Goal: Navigation & Orientation: Find specific page/section

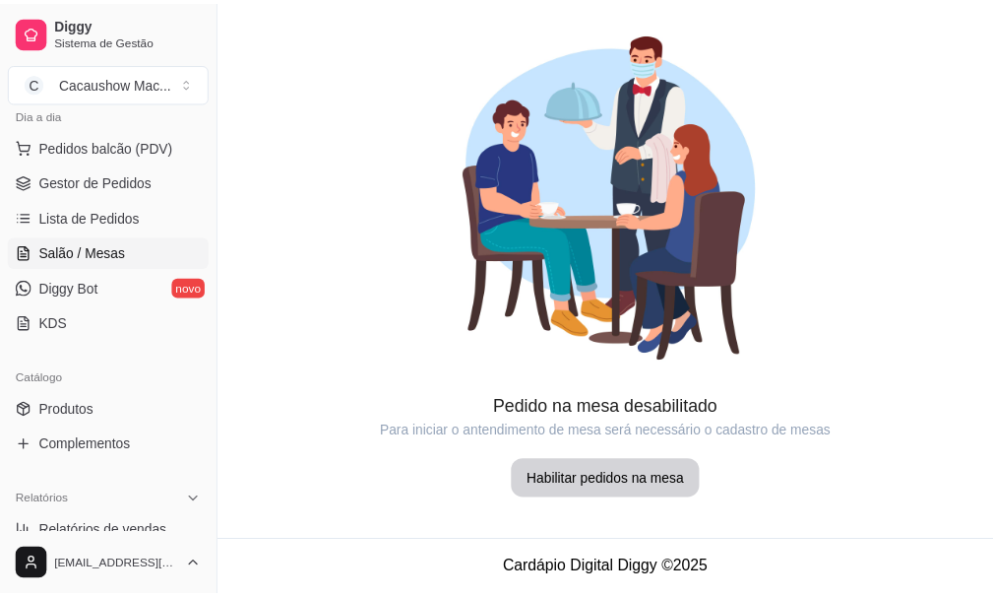
scroll to position [295, 0]
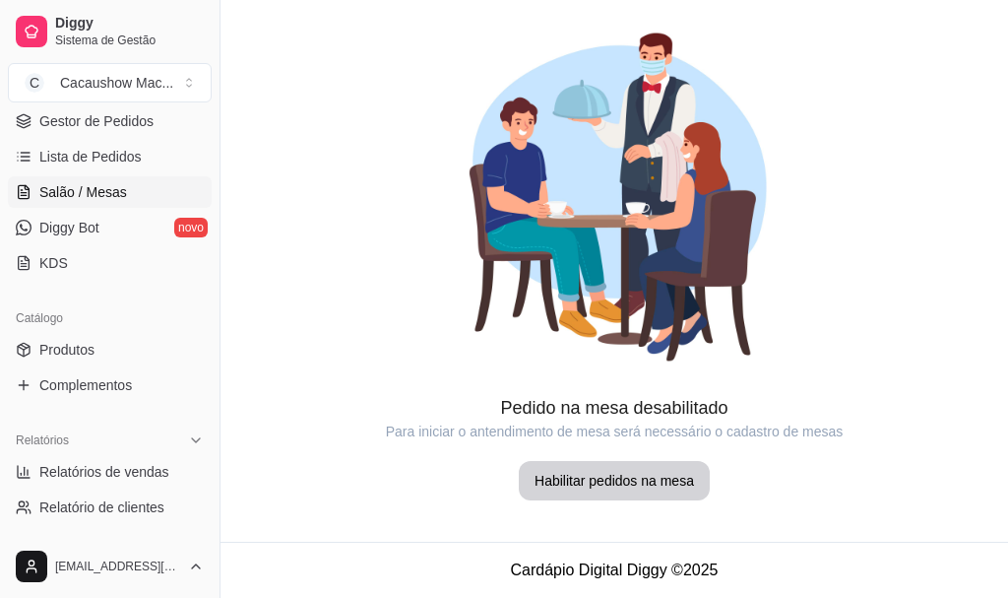
click at [105, 366] on ul "Produtos Complementos" at bounding box center [110, 367] width 204 height 67
click at [105, 365] on ul "Produtos Complementos" at bounding box center [110, 367] width 204 height 67
click at [104, 341] on link "Produtos" at bounding box center [110, 350] width 204 height 32
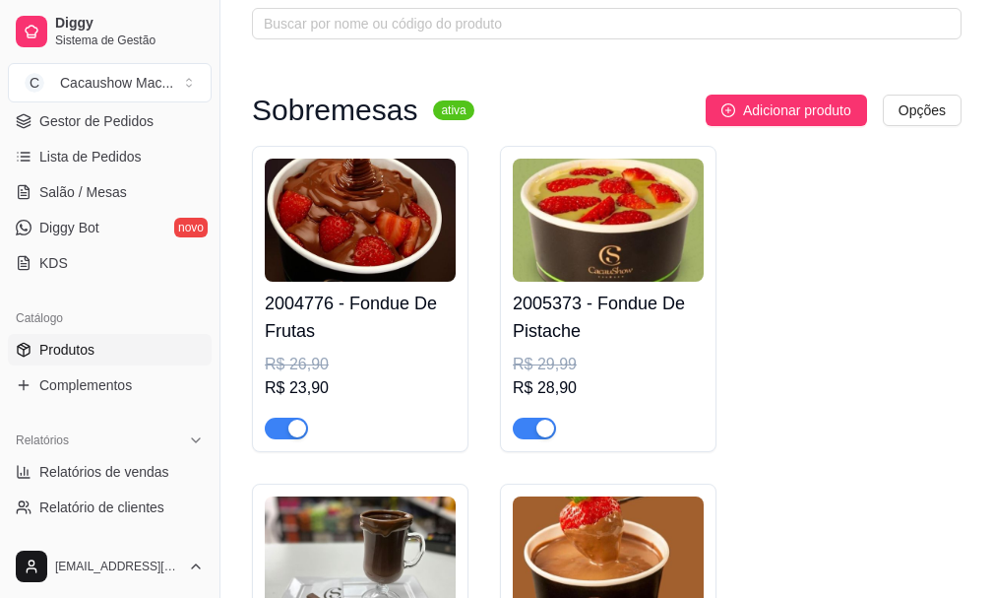
scroll to position [98, 0]
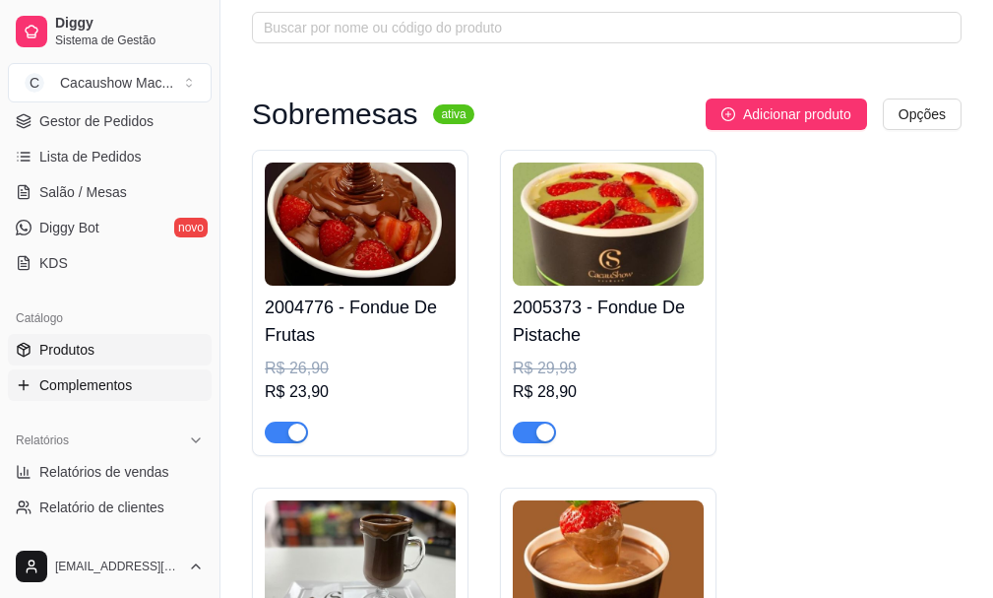
click at [82, 393] on span "Complementos" at bounding box center [85, 385] width 93 height 20
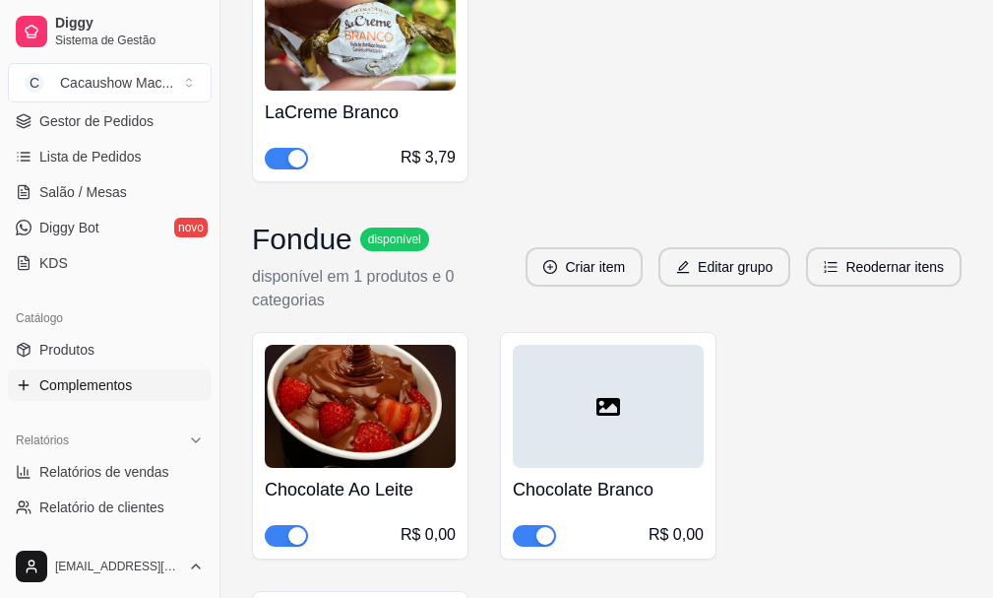
scroll to position [5120, 0]
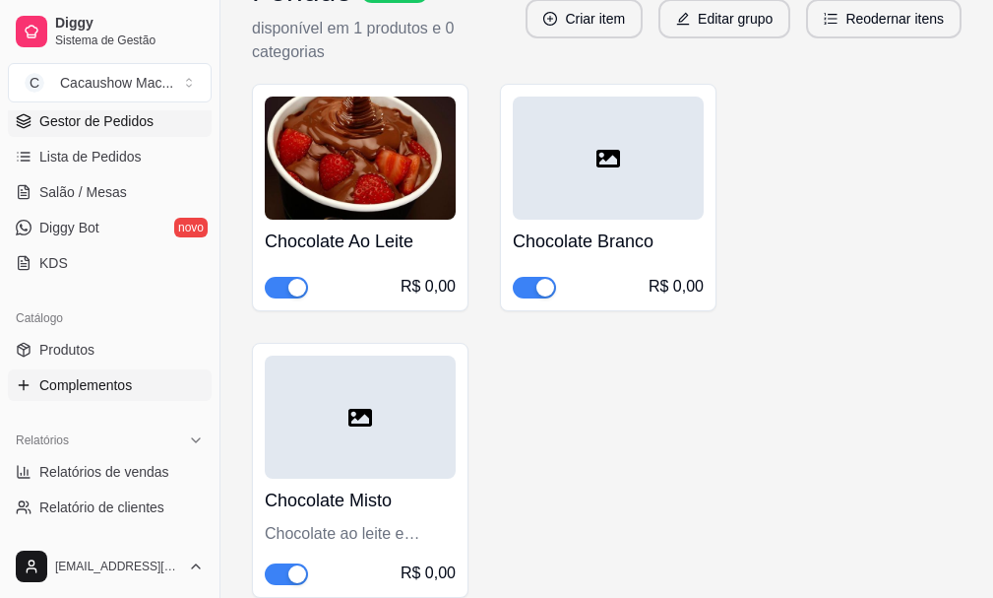
click at [148, 125] on span "Gestor de Pedidos" at bounding box center [96, 121] width 114 height 20
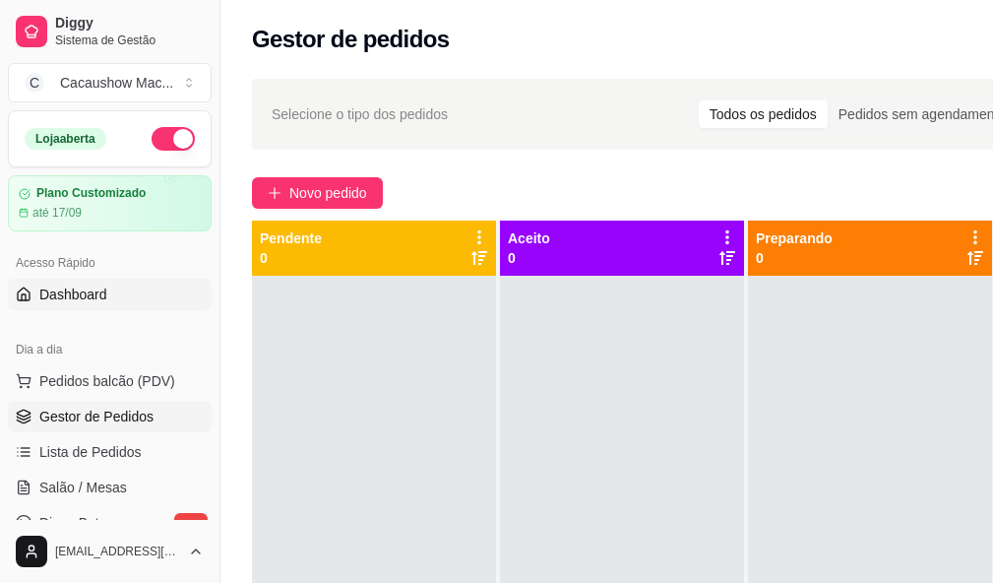
click at [86, 282] on link "Dashboard" at bounding box center [110, 295] width 204 height 32
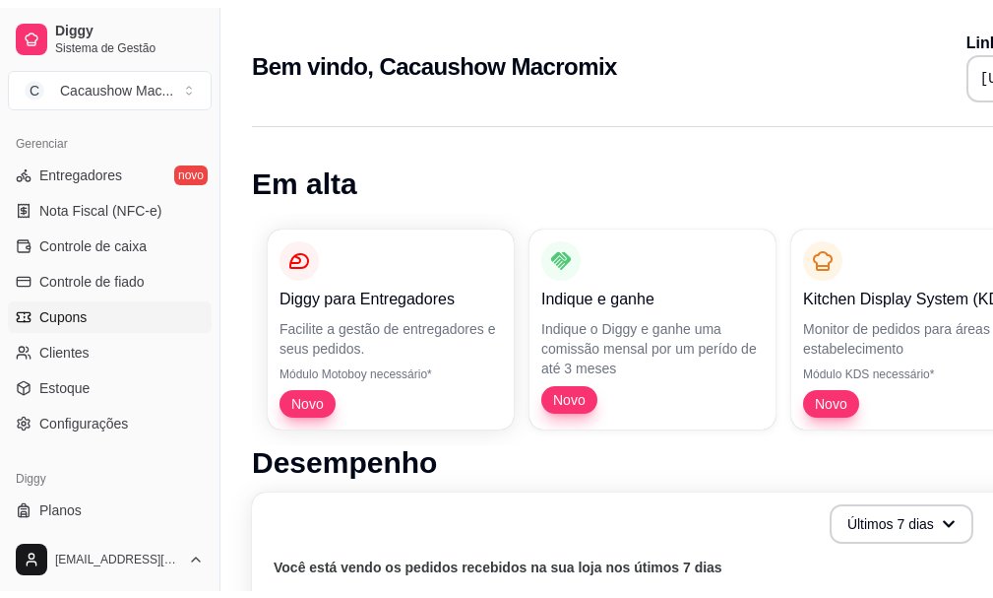
scroll to position [819, 0]
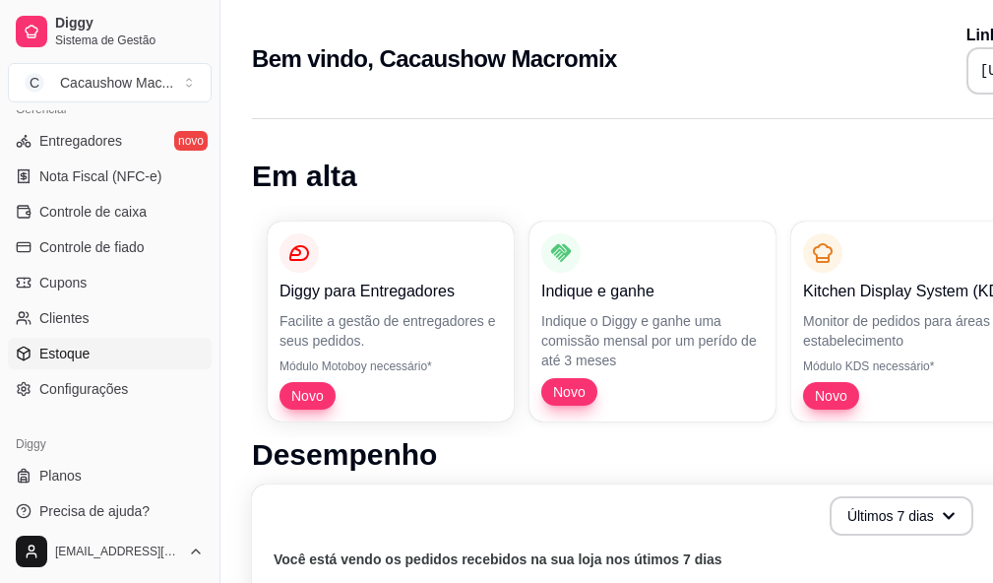
click at [114, 349] on link "Estoque" at bounding box center [110, 354] width 204 height 32
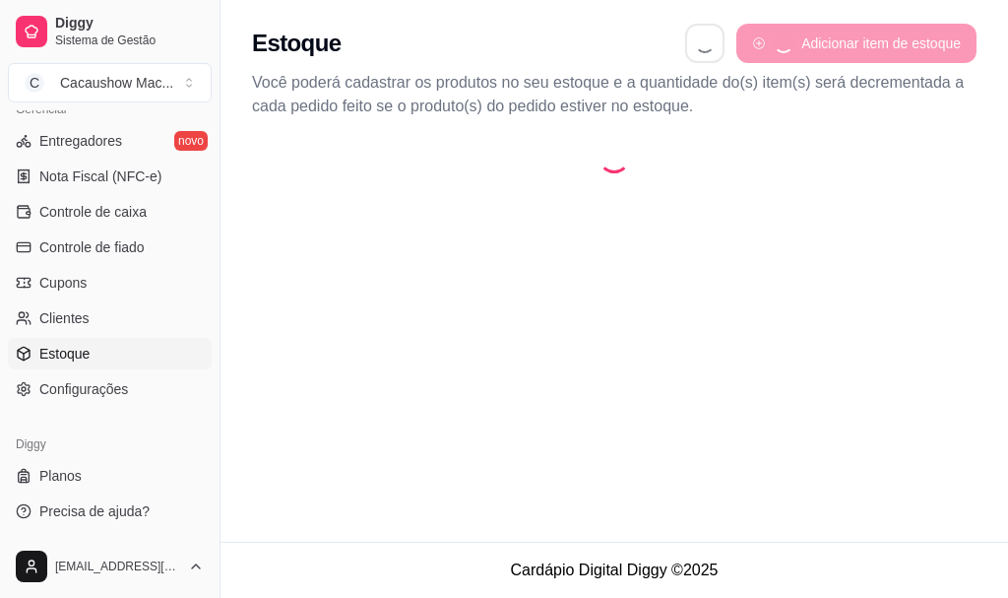
select select "QUANTITY_ORDER"
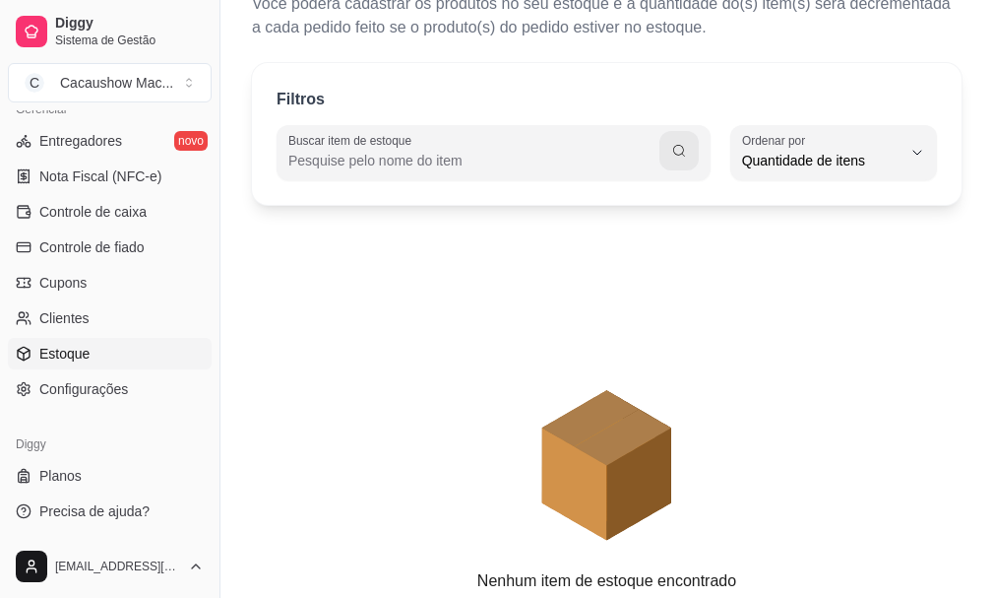
scroll to position [173, 0]
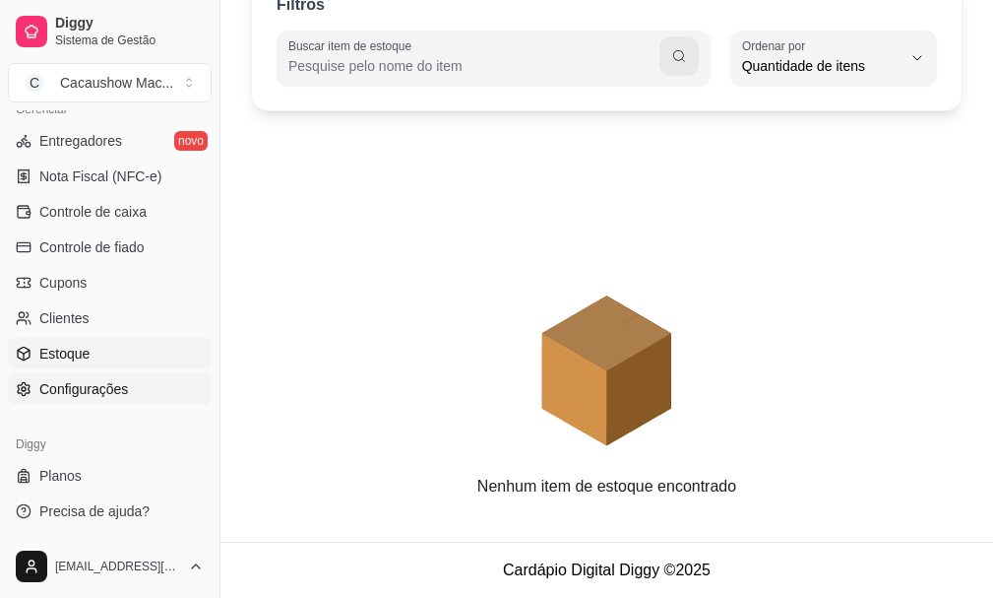
click at [74, 390] on span "Configurações" at bounding box center [83, 389] width 89 height 20
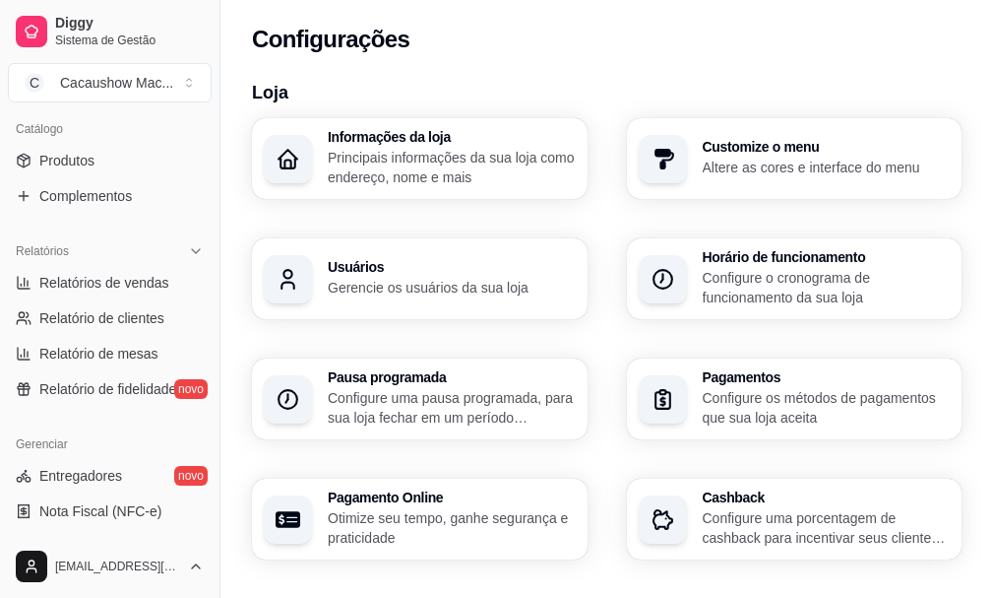
scroll to position [425, 0]
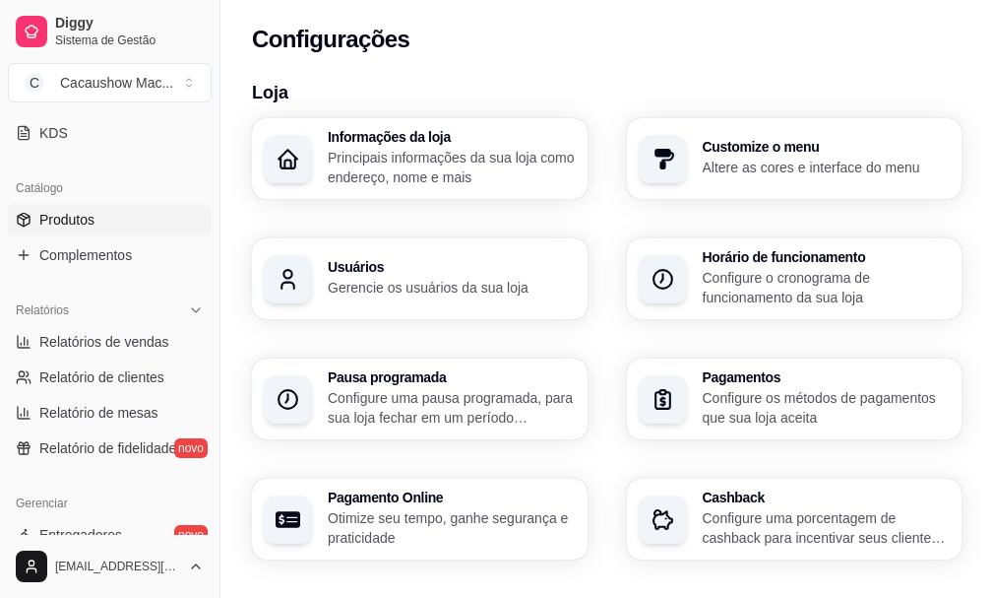
click at [105, 219] on link "Produtos" at bounding box center [110, 220] width 204 height 32
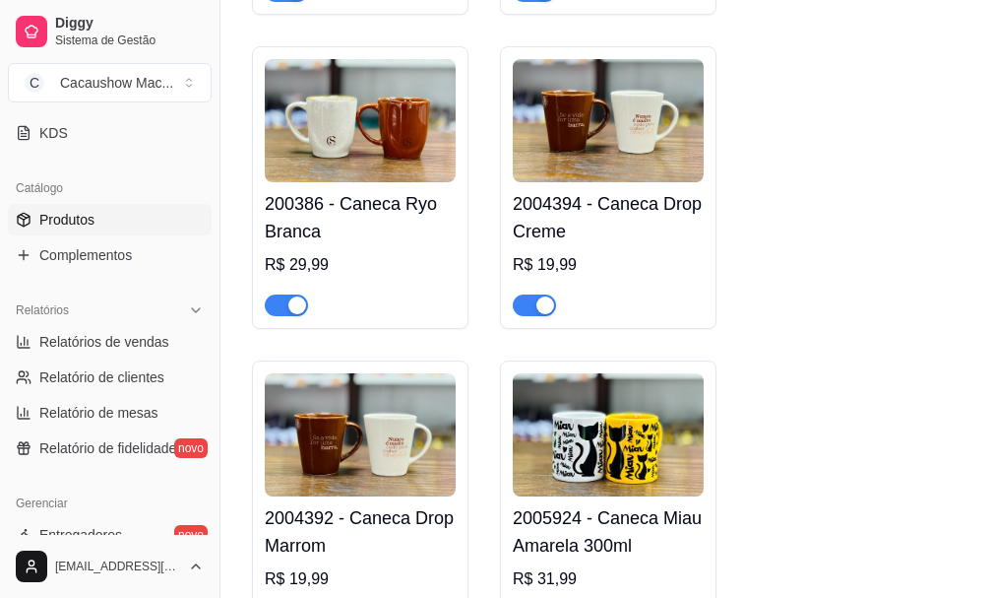
scroll to position [12996, 0]
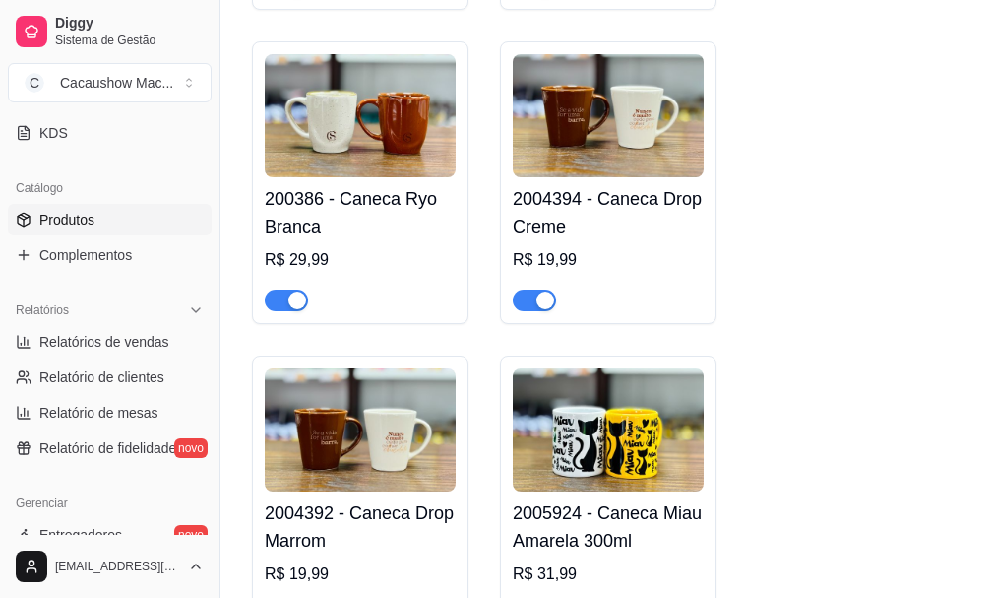
click at [789, 296] on div "2000753 - Caneca Calda Chocolate ao Leite R$ 29,99 2004384 - Caneca Ryo Marrom …" at bounding box center [607, 339] width 710 height 1225
click at [779, 301] on div "2000753 - Caneca Calda Chocolate ao Leite R$ 29,99 2004384 - Caneca Ryo Marrom …" at bounding box center [607, 339] width 710 height 1225
drag, startPoint x: 791, startPoint y: 293, endPoint x: 752, endPoint y: 350, distance: 68.8
drag, startPoint x: 752, startPoint y: 350, endPoint x: 856, endPoint y: 296, distance: 116.7
click at [856, 296] on div "2000753 - Caneca Calda Chocolate ao Leite R$ 29,99 2004384 - Caneca Ryo Marrom …" at bounding box center [607, 339] width 710 height 1225
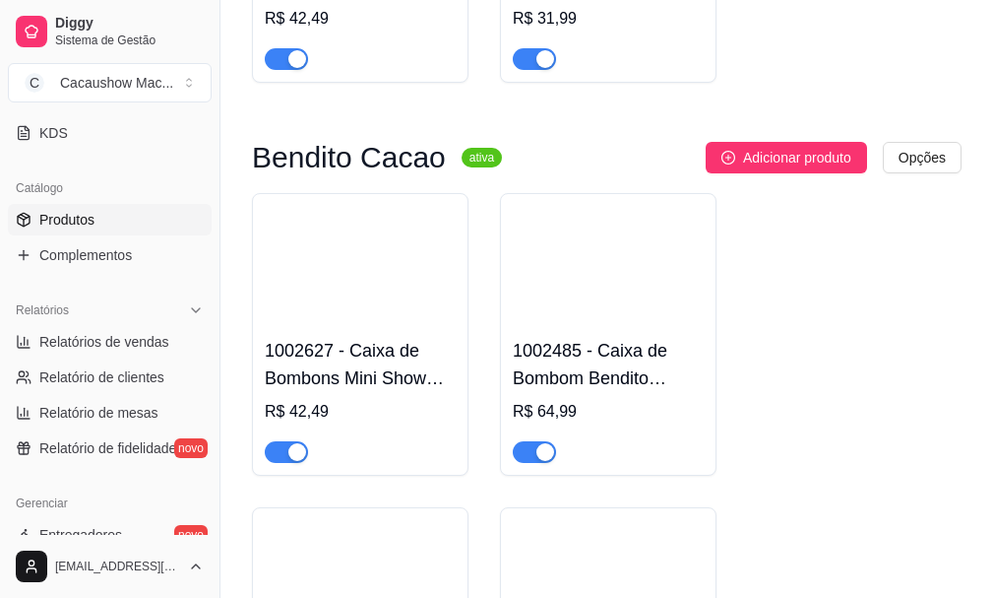
scroll to position [14866, 0]
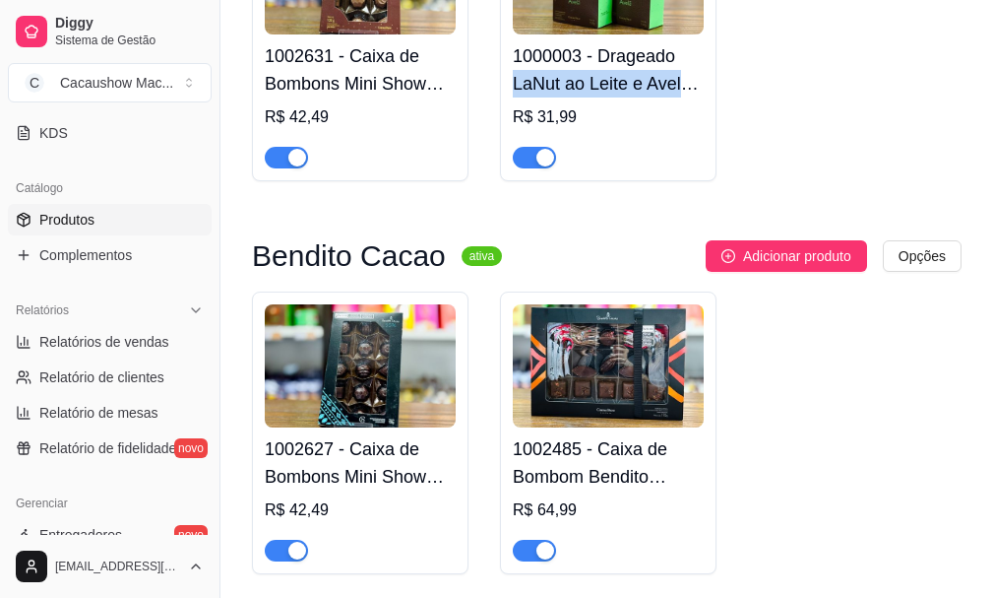
click at [912, 126] on div "1002631 - Caixa de Bombons Mini Show LaNut 108g R$ 42,49 1000003 - Drageado LaN…" at bounding box center [607, 40] width 710 height 283
click at [889, 135] on div "1002631 - Caixa de Bombons Mini Show LaNut 108g R$ 42,49 1000003 - Drageado LaN…" at bounding box center [607, 40] width 710 height 283
click at [889, 133] on div "1002631 - Caixa de Bombons Mini Show LaNut 108g R$ 42,49 1000003 - Drageado LaN…" at bounding box center [607, 40] width 710 height 283
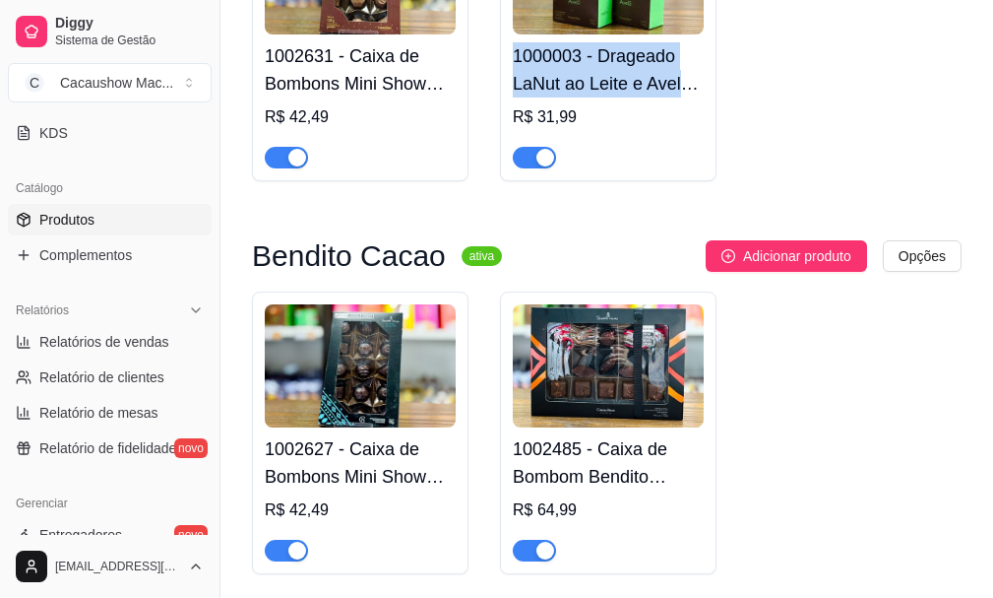
click at [889, 133] on div "1002631 - Caixa de Bombons Mini Show LaNut 108g R$ 42,49 1000003 - Drageado LaN…" at bounding box center [607, 40] width 710 height 283
drag, startPoint x: 889, startPoint y: 133, endPoint x: 857, endPoint y: 137, distance: 32.7
click at [857, 137] on div "1002631 - Caixa de Bombons Mini Show LaNut 108g R$ 42,49 1000003 - Drageado LaN…" at bounding box center [607, 40] width 710 height 283
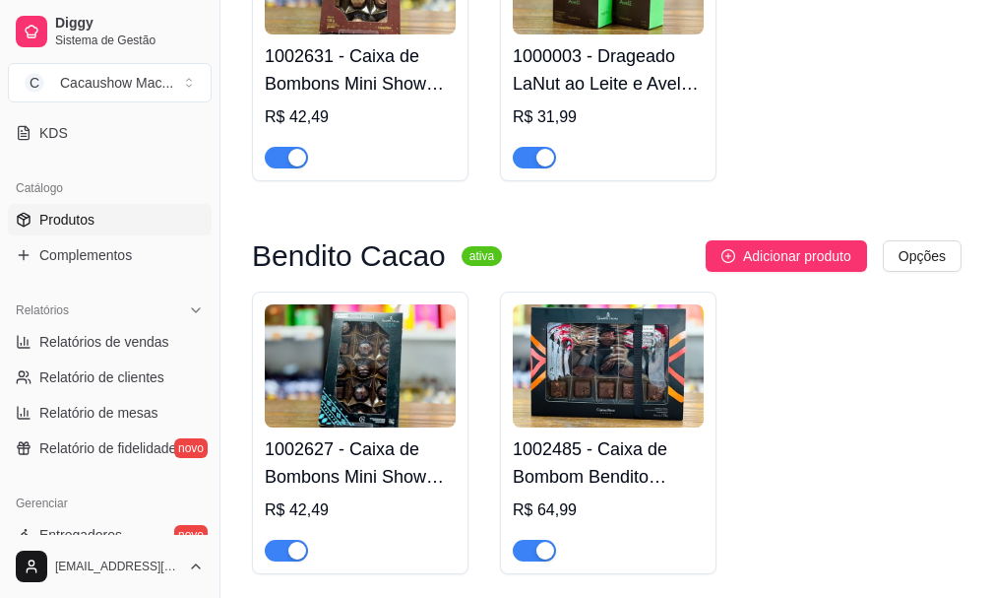
click at [746, 157] on div "1002631 - Caixa de Bombons Mini Show LaNut 108g R$ 42,49 1000003 - Drageado LaN…" at bounding box center [607, 40] width 710 height 283
click at [729, 181] on div "1002631 - Caixa de Bombons Mini Show LaNut 108g R$ 42,49 1000003 - Drageado LaN…" at bounding box center [607, 40] width 710 height 283
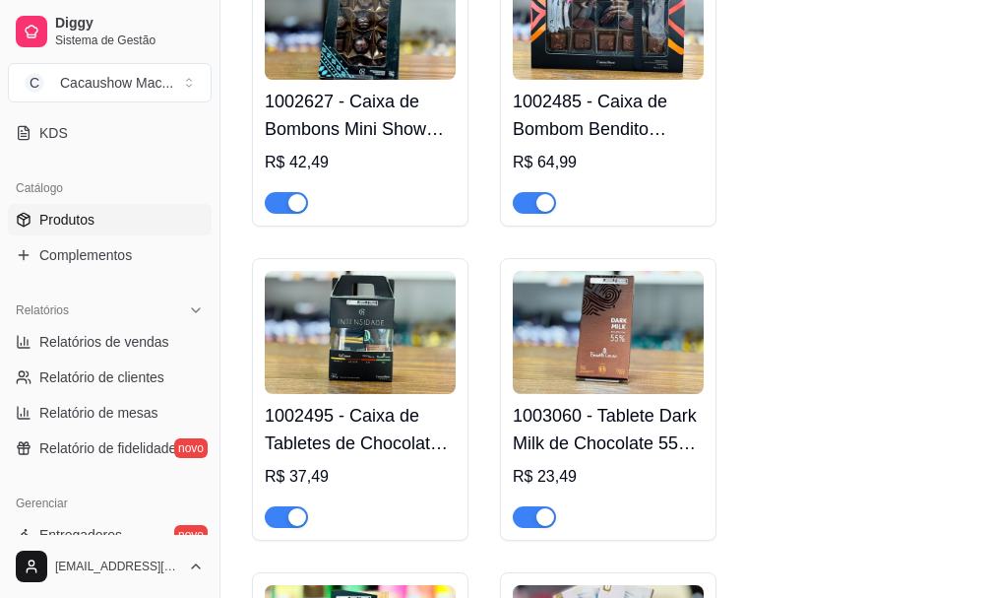
scroll to position [15260, 0]
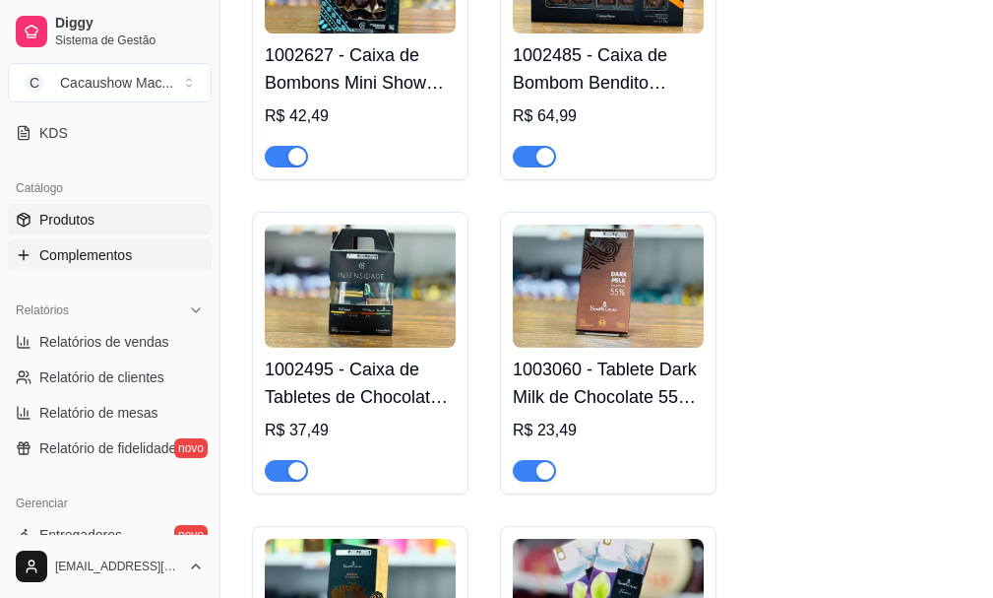
click at [110, 250] on span "Complementos" at bounding box center [85, 255] width 93 height 20
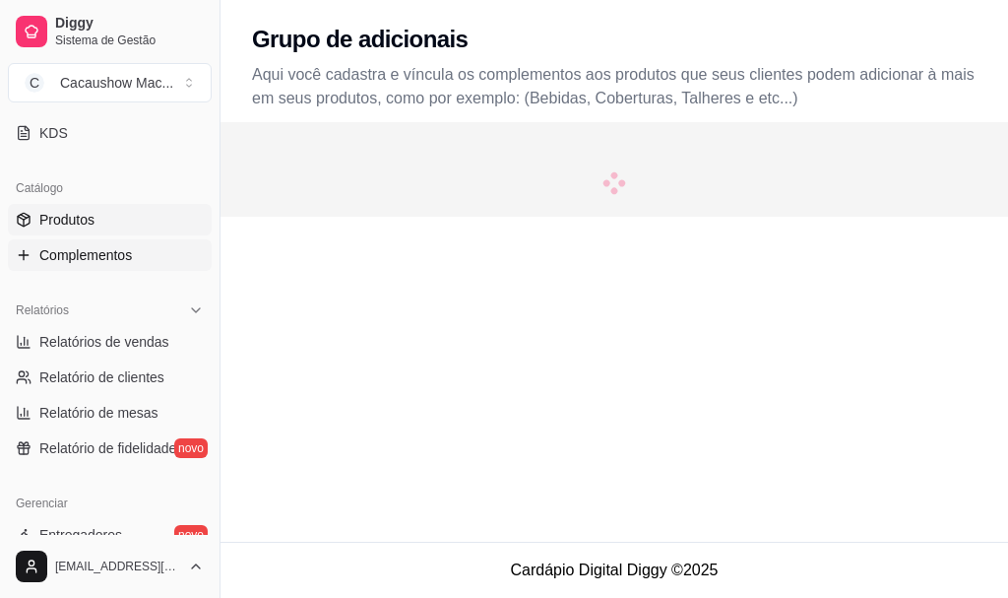
click at [117, 222] on link "Produtos" at bounding box center [110, 220] width 204 height 32
